Goal: Obtain resource: Obtain resource

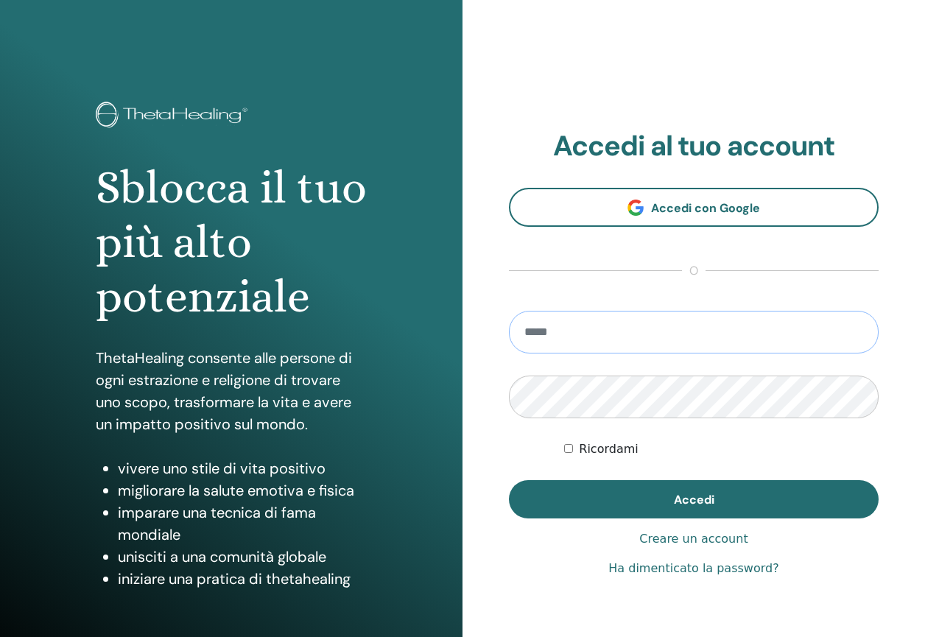
type input "**********"
click at [694, 499] on button "Accedi" at bounding box center [694, 499] width 370 height 38
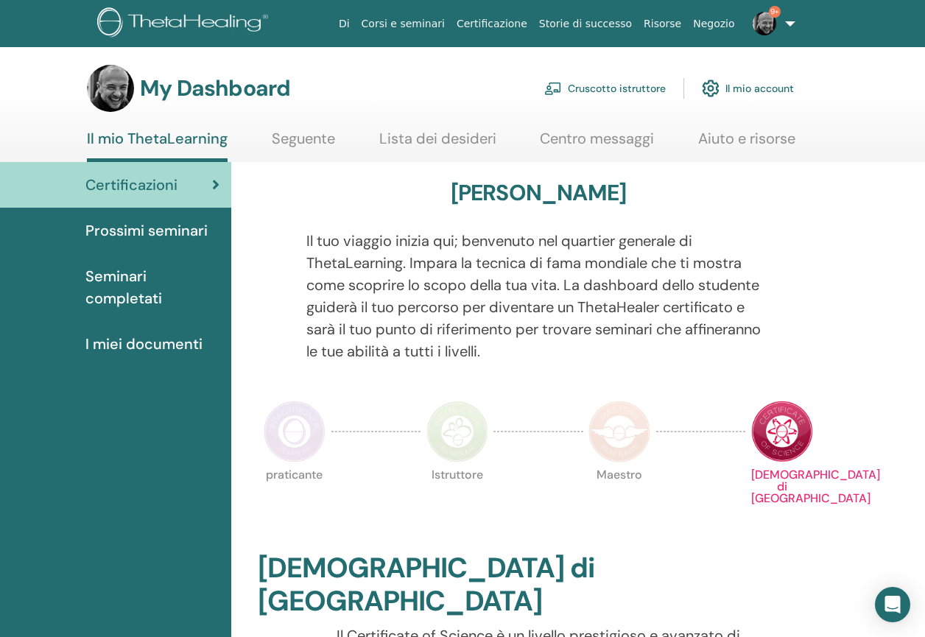
click at [608, 85] on link "Cruscotto istruttore" at bounding box center [605, 88] width 122 height 32
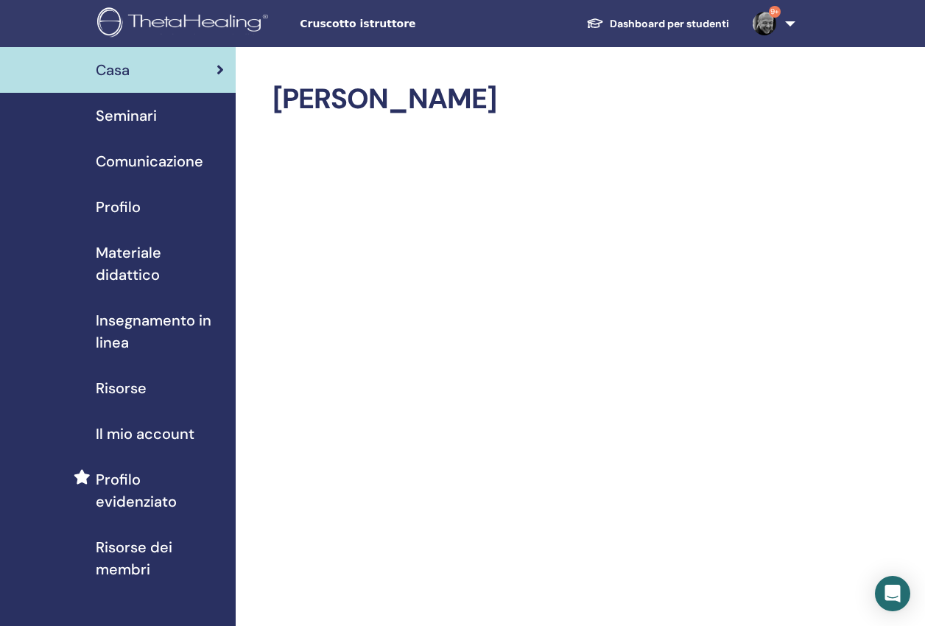
click at [132, 258] on span "Materiale didattico" at bounding box center [160, 264] width 128 height 44
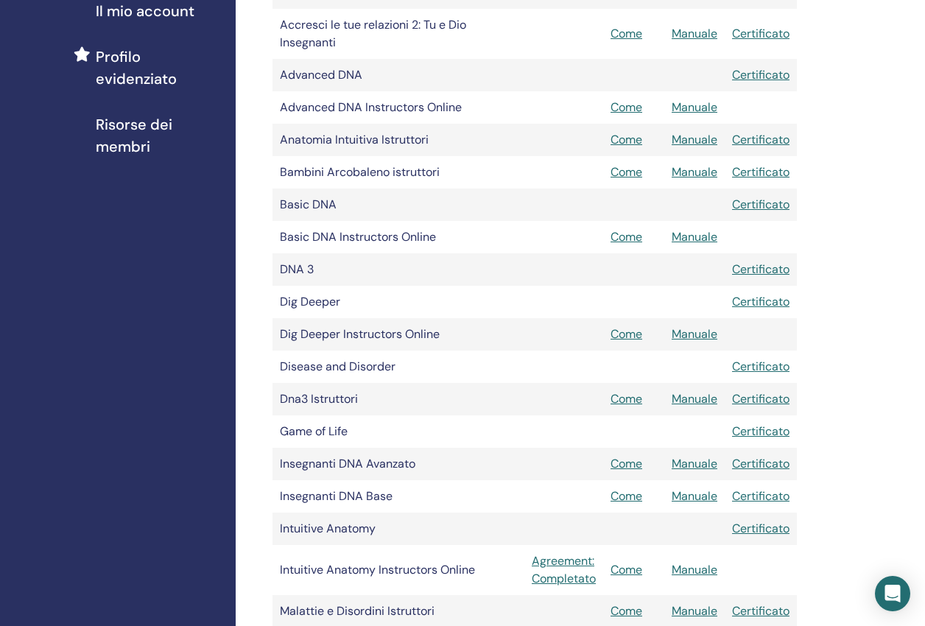
scroll to position [418, 0]
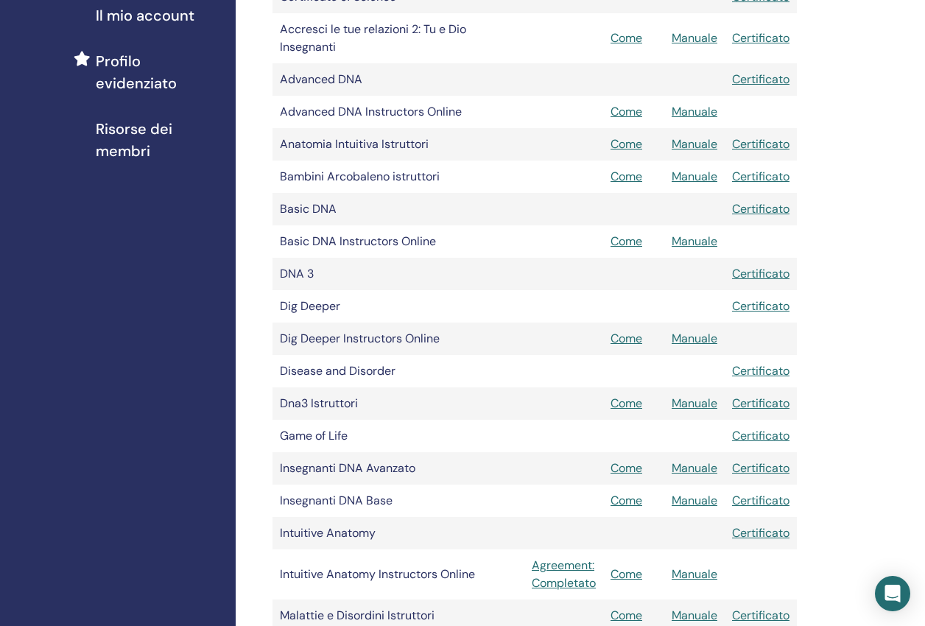
click at [691, 400] on link "Manuale" at bounding box center [695, 403] width 46 height 15
